Goal: Task Accomplishment & Management: Use online tool/utility

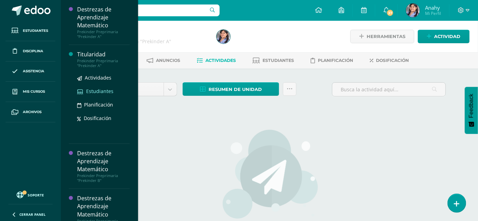
click at [114, 88] on span "Estudiantes" at bounding box center [99, 91] width 27 height 7
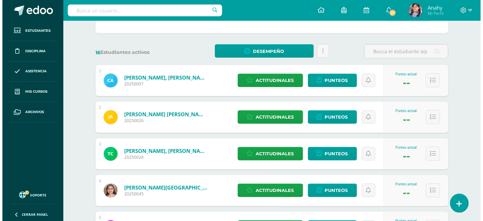
scroll to position [105, 0]
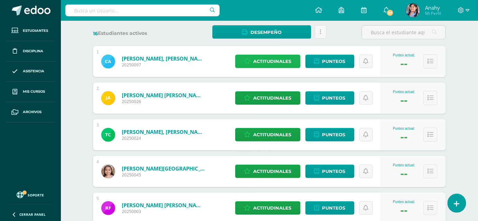
click at [271, 68] on span "Actitudinales" at bounding box center [273, 61] width 38 height 13
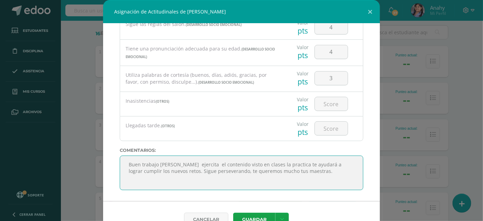
scroll to position [24, 0]
drag, startPoint x: 163, startPoint y: 177, endPoint x: 175, endPoint y: 206, distance: 30.8
click at [175, 202] on div "Todas las Categorias Todas las Categorias DESARROLLO SOCIO EMOCIONAL OTROS Sin …" at bounding box center [241, 113] width 277 height 178
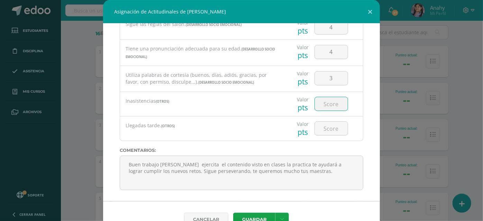
click at [324, 108] on input "number" at bounding box center [331, 104] width 33 height 14
click at [367, 12] on button at bounding box center [370, 12] width 20 height 24
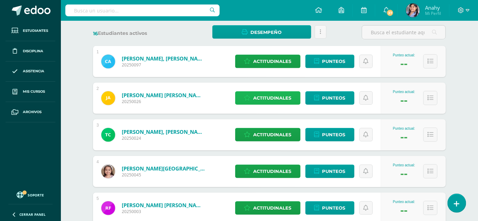
click at [270, 105] on span "Actitudinales" at bounding box center [273, 98] width 38 height 13
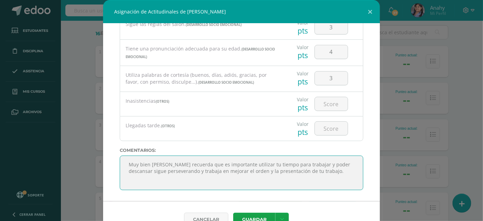
drag, startPoint x: 164, startPoint y: 178, endPoint x: 196, endPoint y: 169, distance: 33.3
click at [196, 169] on textarea "Muy bien [PERSON_NAME] recuerda que es importante utilizar tu tiempo para traba…" at bounding box center [242, 173] width 244 height 35
click at [218, 174] on textarea "Muy bien [PERSON_NAME] recuerda que es importante utilizar tu tiempo para traba…" at bounding box center [242, 173] width 244 height 35
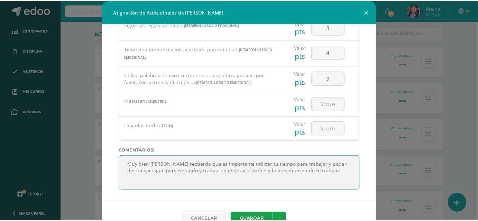
scroll to position [0, 0]
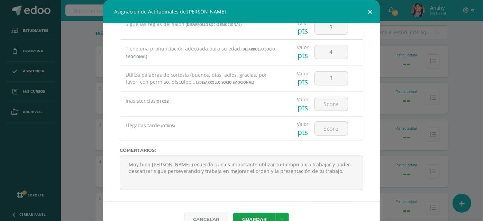
click at [370, 12] on button at bounding box center [370, 12] width 20 height 24
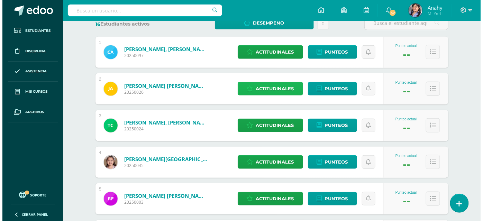
scroll to position [123, 0]
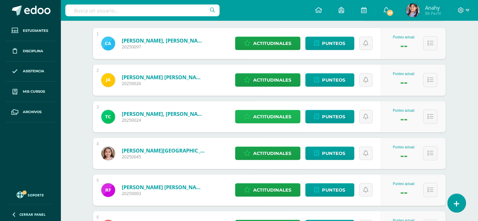
click at [263, 123] on span "Actitudinales" at bounding box center [273, 116] width 38 height 13
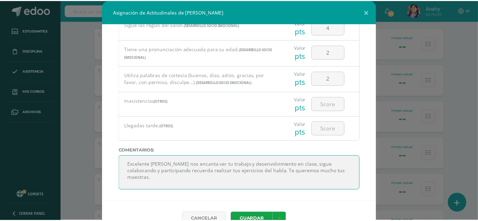
scroll to position [31, 0]
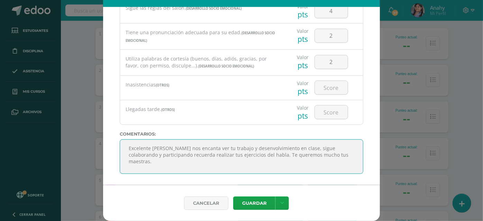
drag, startPoint x: 163, startPoint y: 176, endPoint x: 224, endPoint y: 233, distance: 83.3
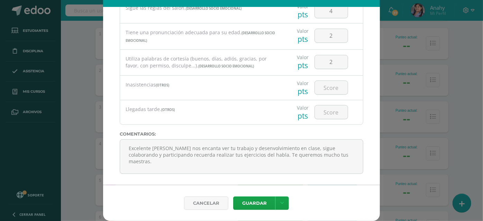
click at [411, 43] on div "Asignación de Actitudinales de [PERSON_NAME] Todas las Categorias Todas las Cat…" at bounding box center [242, 103] width 478 height 238
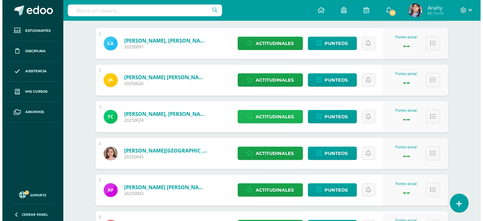
scroll to position [127, 0]
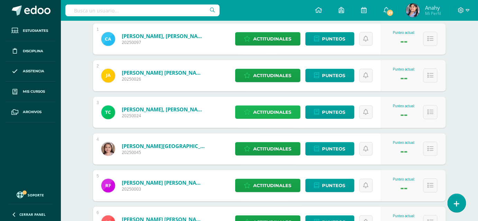
click at [285, 119] on span "Actitudinales" at bounding box center [273, 112] width 38 height 13
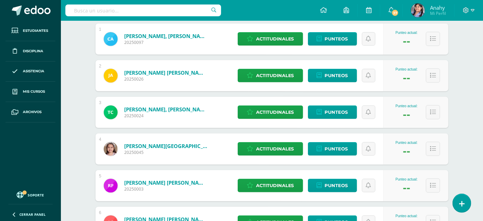
click at [0, 0] on div "Valor pts" at bounding box center [0, 0] width 0 height 0
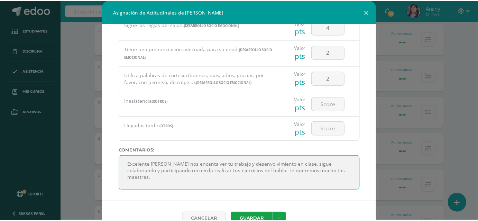
scroll to position [24, 0]
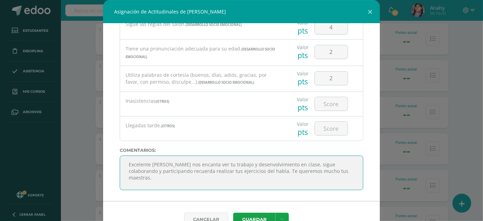
drag, startPoint x: 165, startPoint y: 177, endPoint x: 185, endPoint y: 196, distance: 27.2
click at [185, 190] on textarea "Excelente [PERSON_NAME] nos encanta ver tu trabajo y desenvolvimiento en clase,…" at bounding box center [242, 173] width 244 height 35
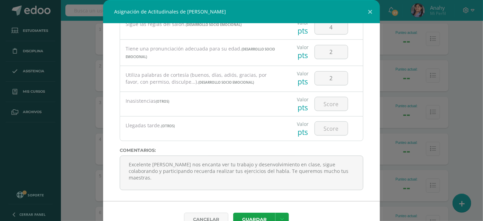
click at [432, 126] on div "Asignación de Actitudinales de [PERSON_NAME] Todas las Categorias Todas las Cat…" at bounding box center [242, 119] width 478 height 238
